Goal: Information Seeking & Learning: Check status

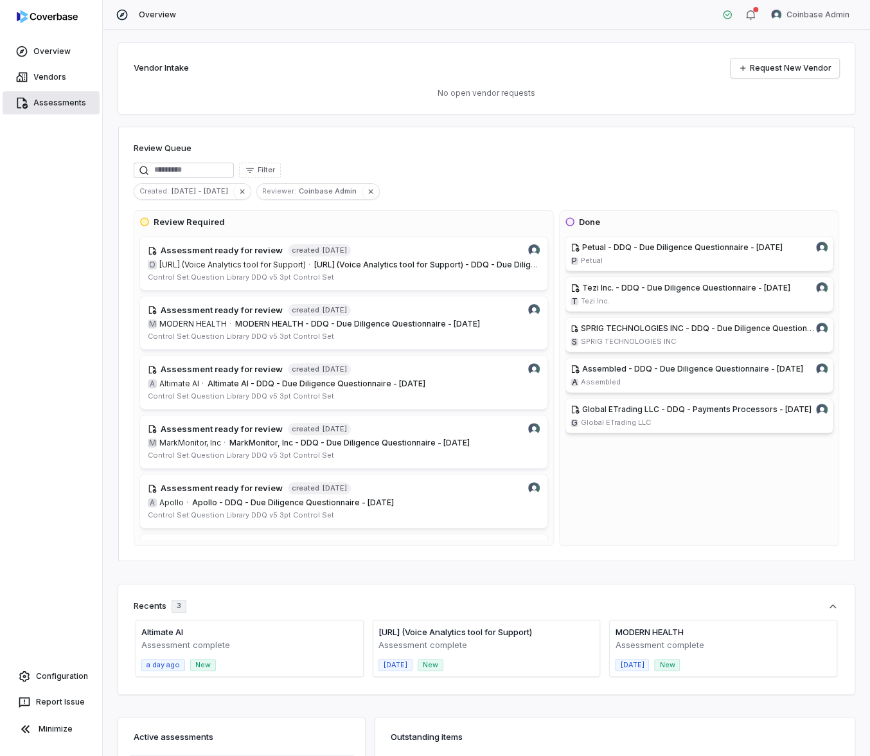
click at [66, 110] on link "Assessments" at bounding box center [51, 102] width 97 height 23
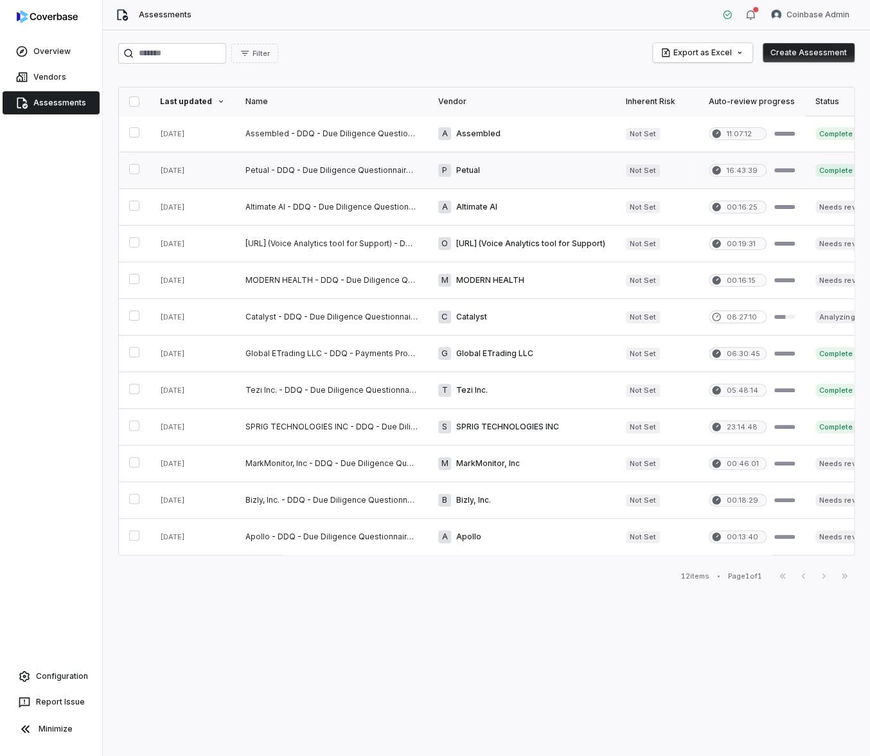
click at [303, 173] on link at bounding box center [331, 170] width 193 height 36
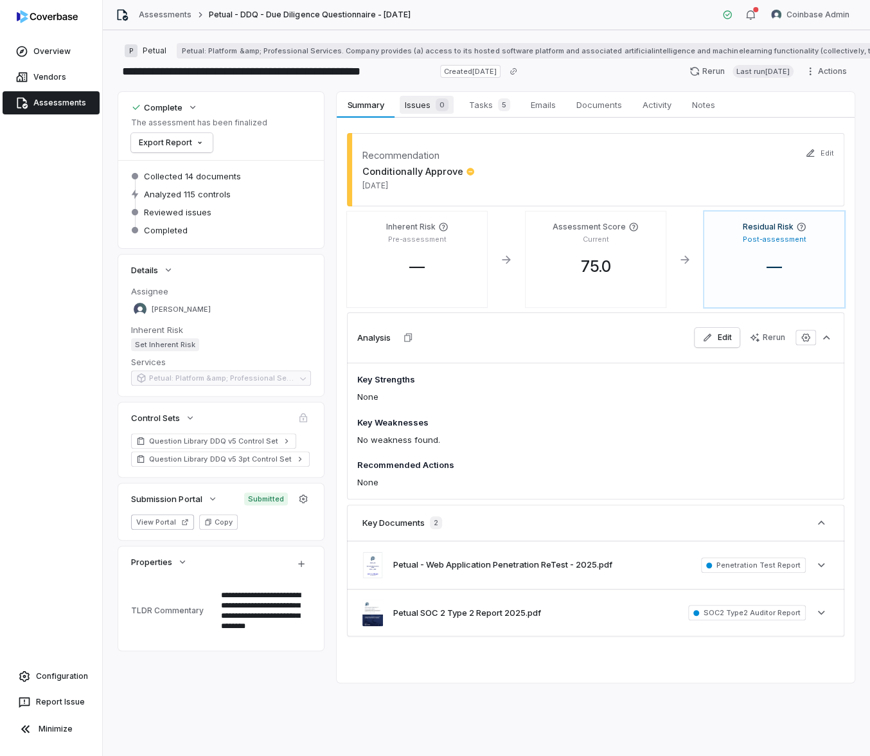
click at [424, 110] on span "Issues 0" at bounding box center [427, 105] width 54 height 18
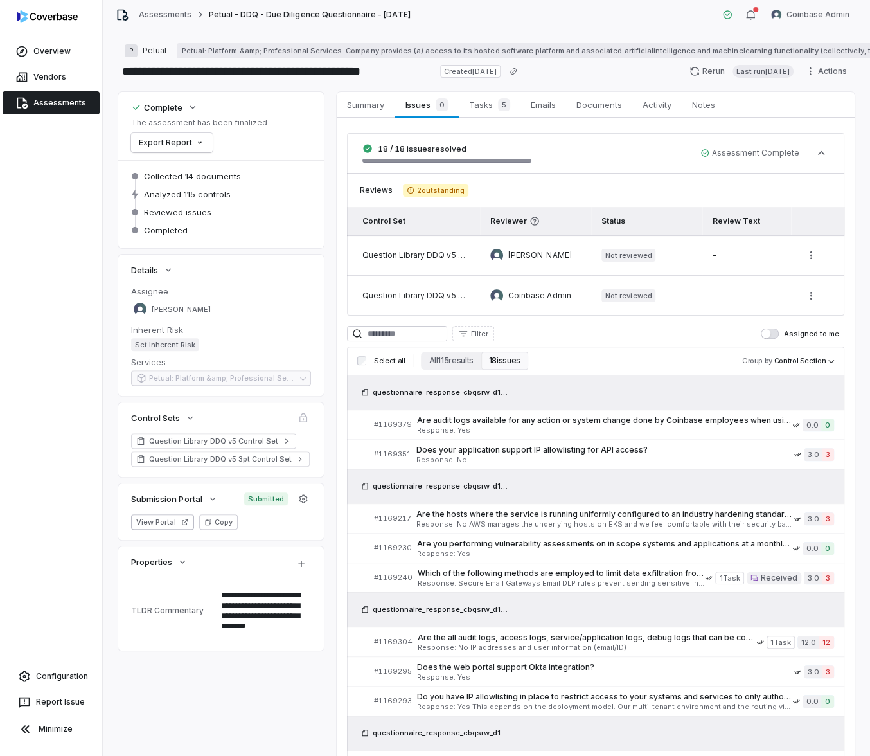
click at [77, 100] on link "Assessments" at bounding box center [51, 102] width 97 height 23
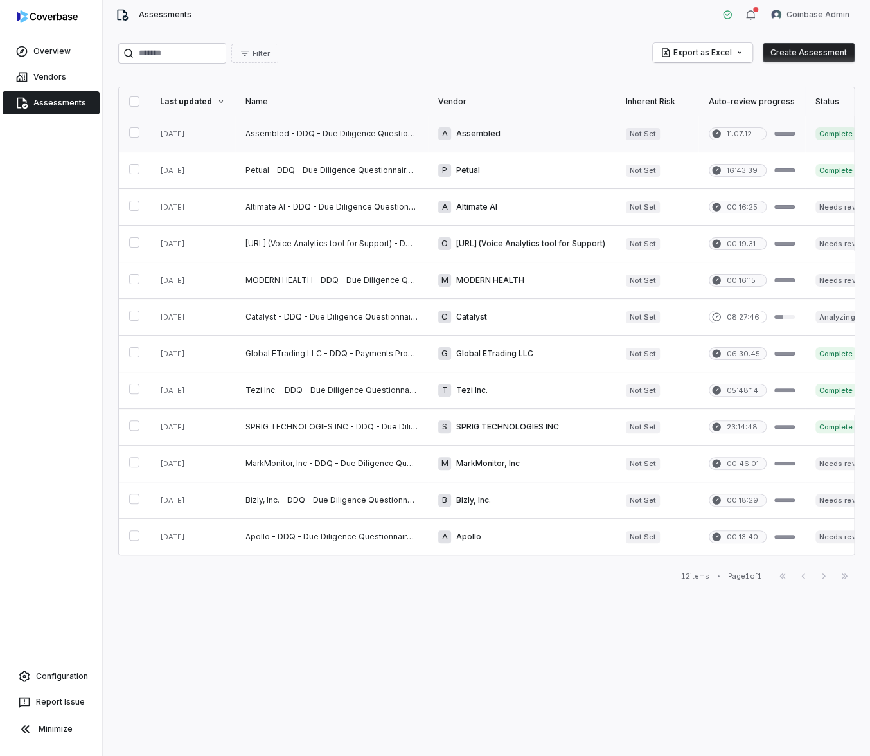
click at [293, 136] on link at bounding box center [331, 134] width 193 height 36
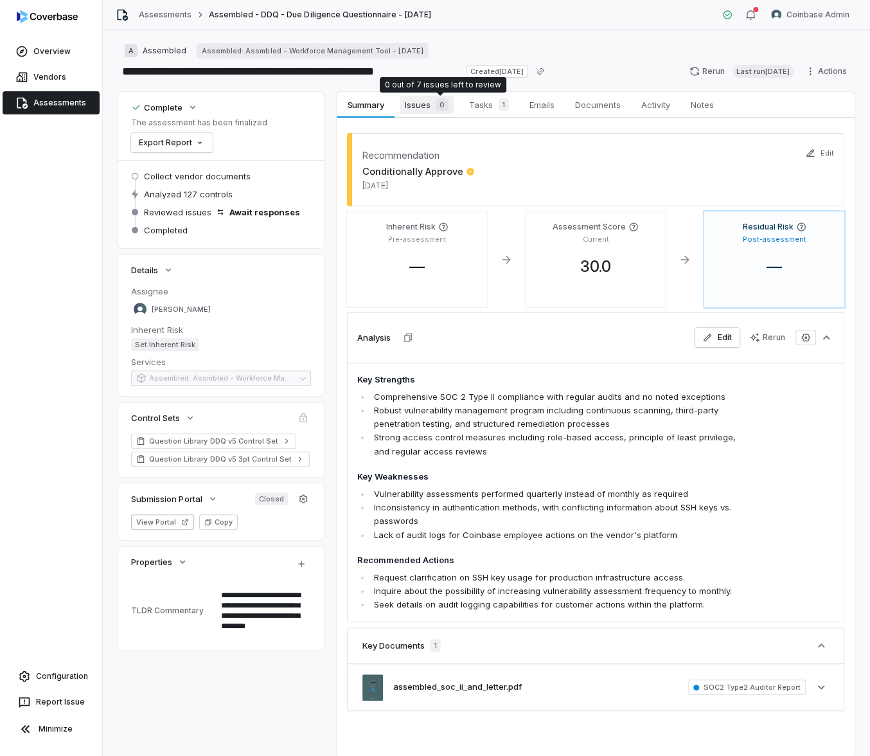
click at [426, 106] on span "Issues 0" at bounding box center [427, 105] width 54 height 18
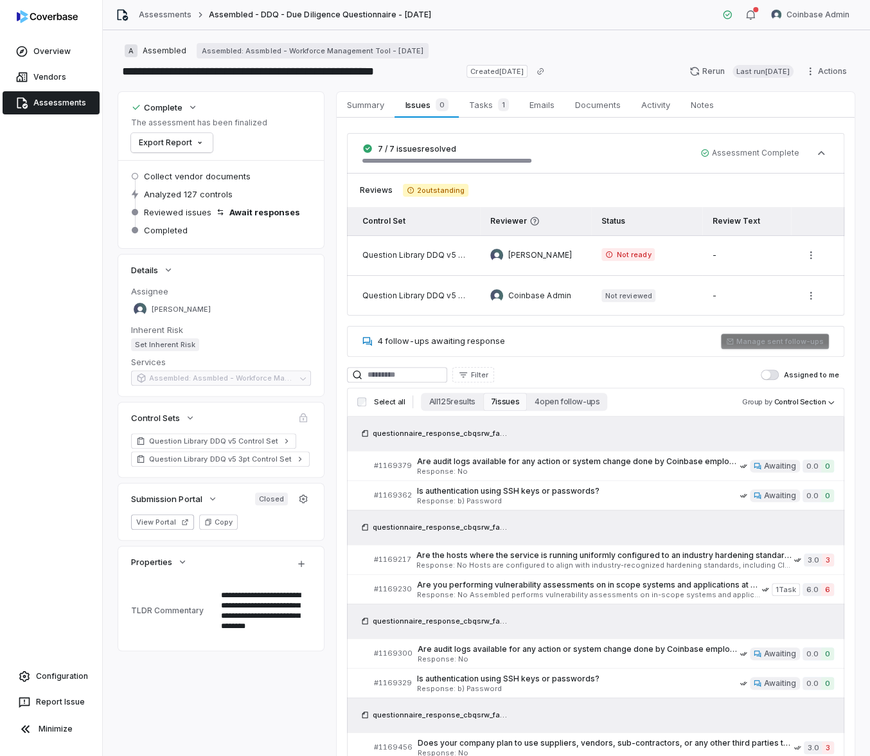
click at [67, 104] on link "Assessments" at bounding box center [51, 102] width 97 height 23
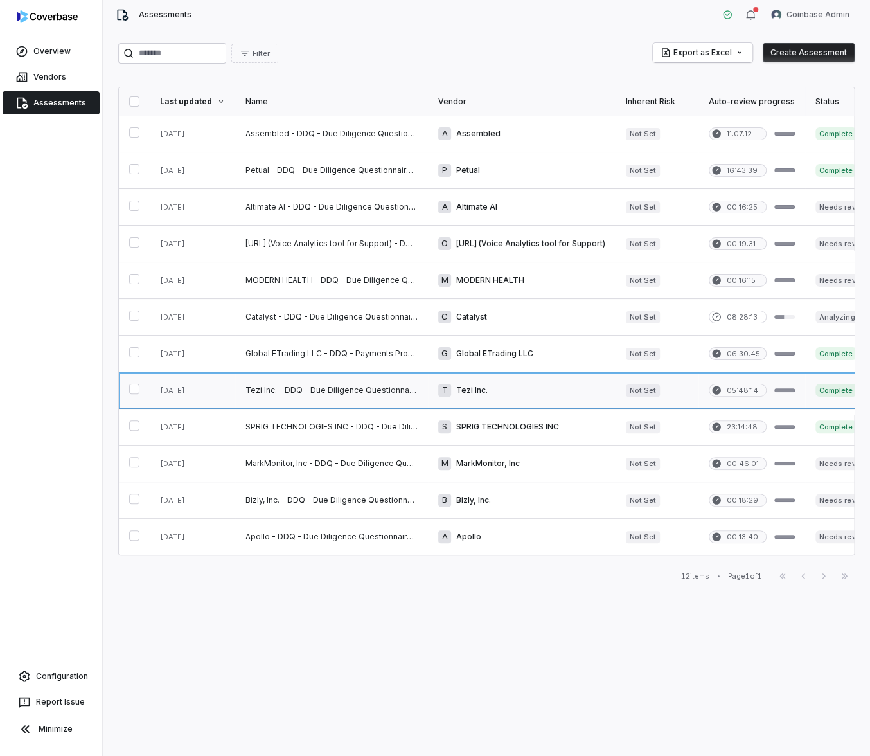
click at [312, 391] on link at bounding box center [331, 390] width 193 height 36
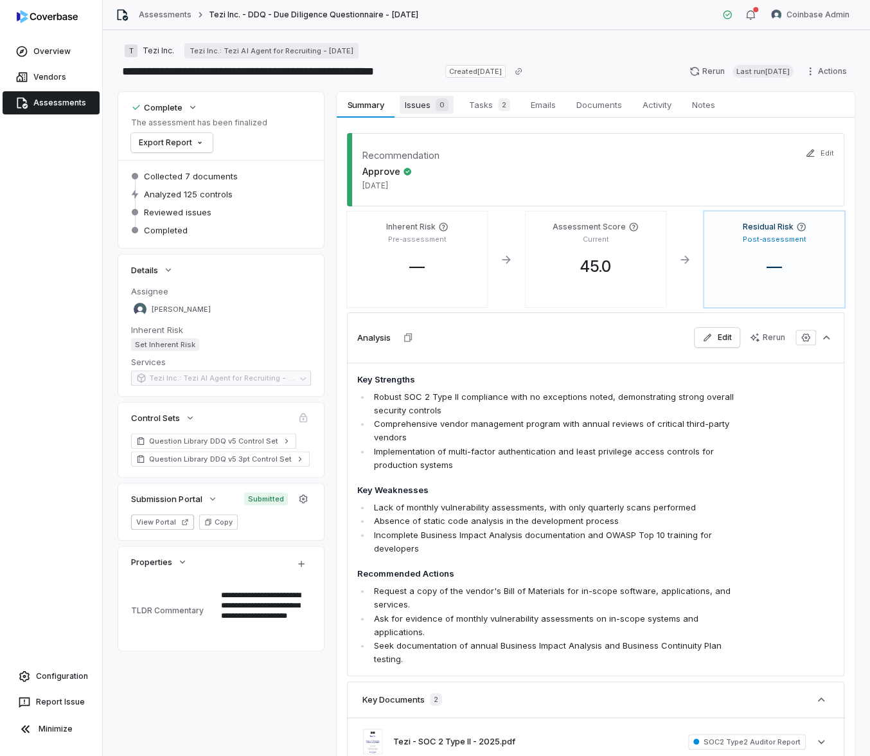
click at [428, 97] on span "Issues 0" at bounding box center [427, 105] width 54 height 18
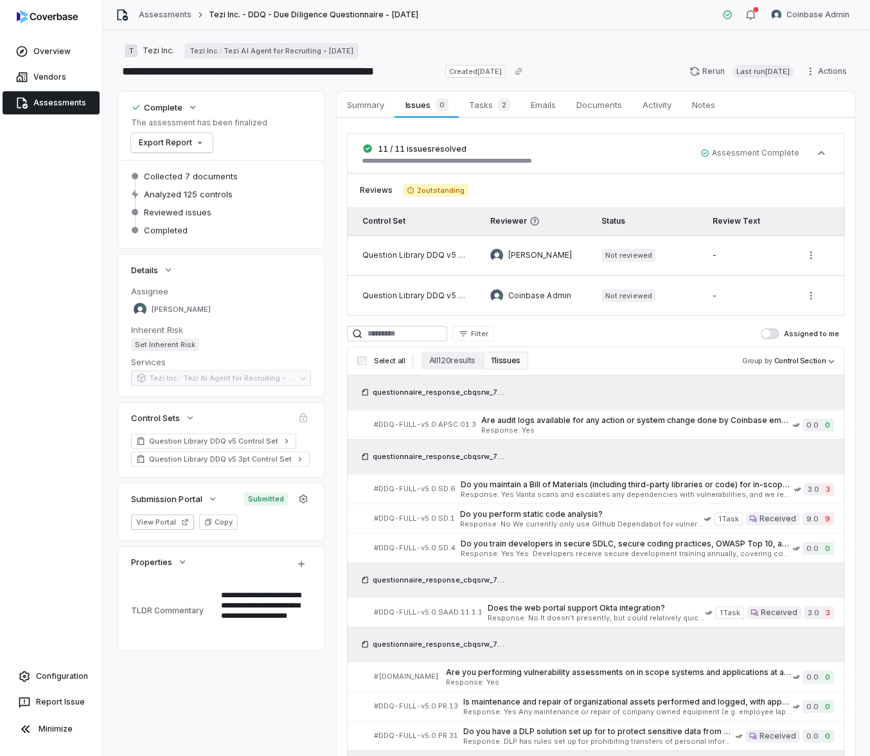
click at [596, 75] on div "**********" at bounding box center [486, 71] width 737 height 21
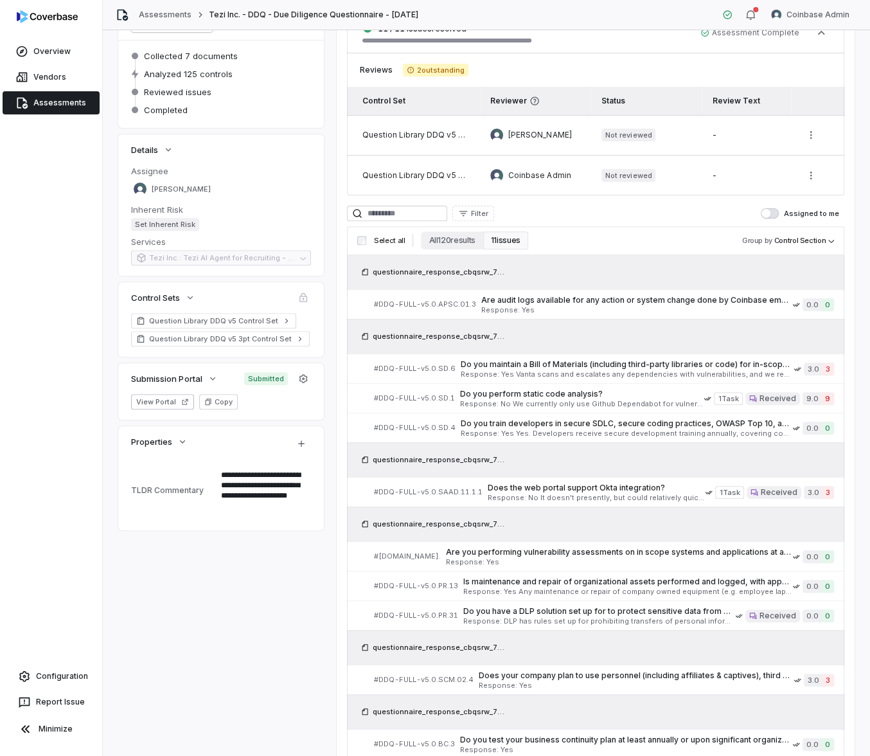
scroll to position [209, 0]
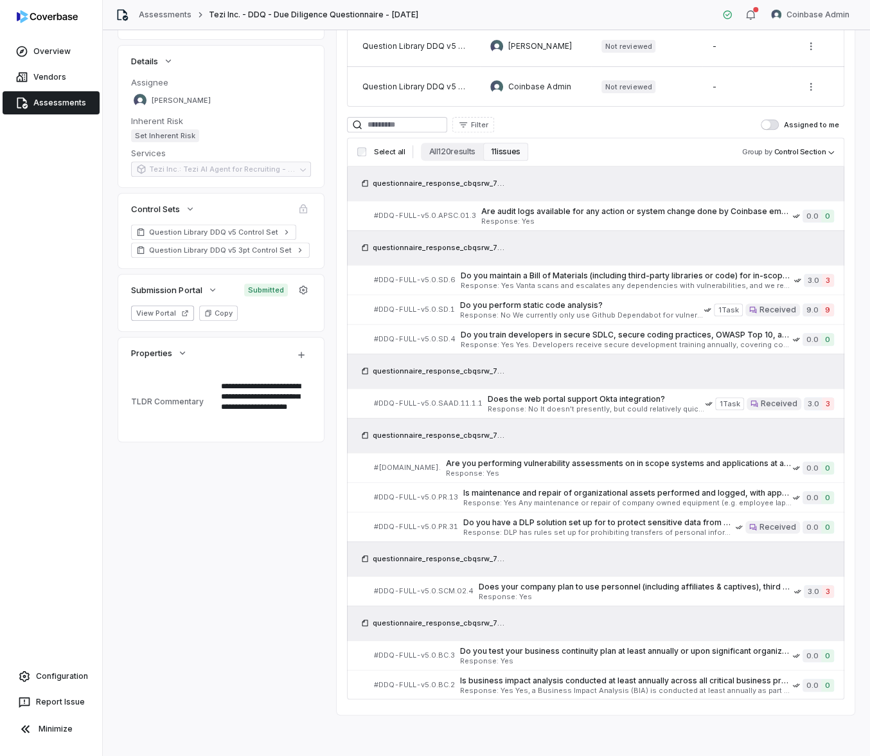
type textarea "*"
